Goal: Go to known website: Go to known website

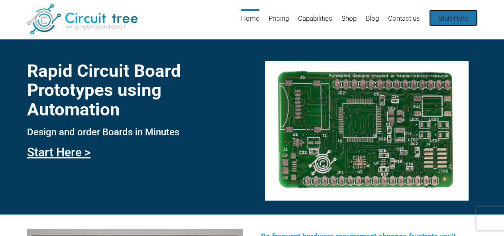
click at [446, 18] on link "Start Here" at bounding box center [453, 18] width 48 height 17
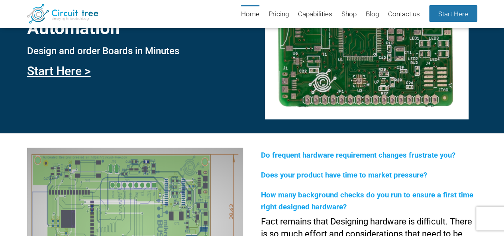
scroll to position [69, 0]
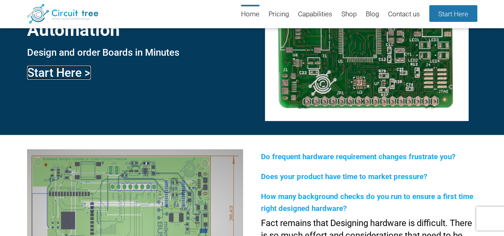
click at [54, 73] on link "Start Here >" at bounding box center [59, 73] width 64 height 14
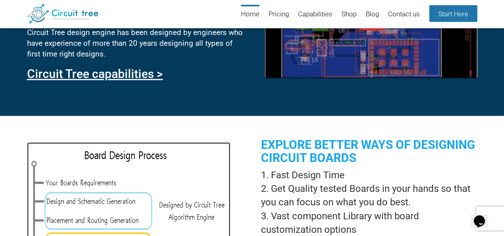
scroll to position [478, 0]
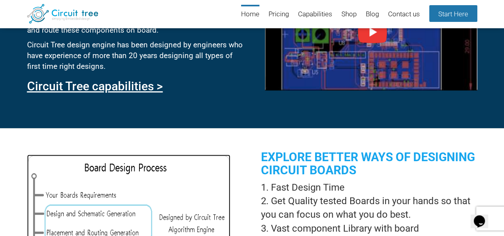
drag, startPoint x: 163, startPoint y: 153, endPoint x: 226, endPoint y: 89, distance: 90.2
